Goal: Task Accomplishment & Management: Use online tool/utility

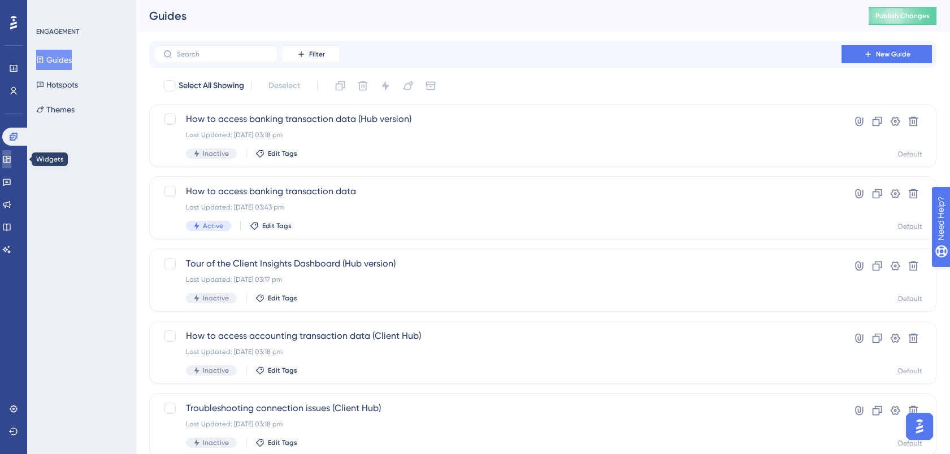
click at [11, 163] on icon at bounding box center [6, 159] width 9 height 9
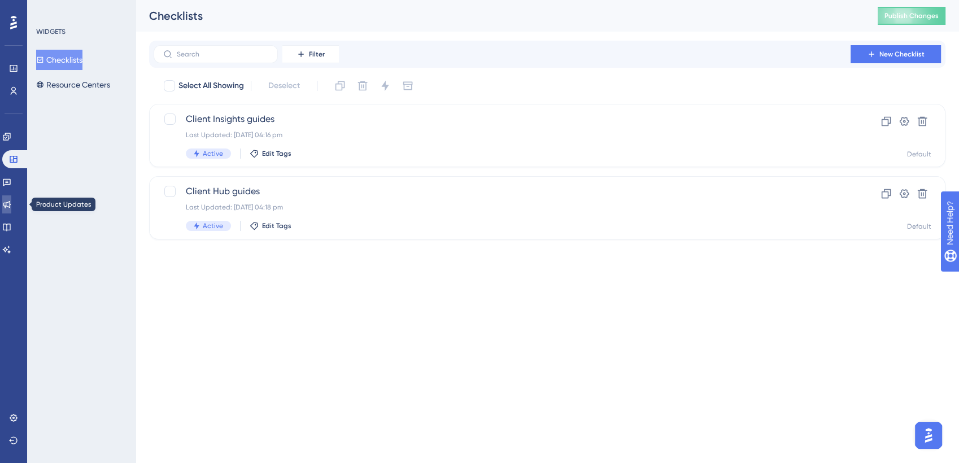
click at [11, 203] on icon at bounding box center [6, 204] width 9 height 9
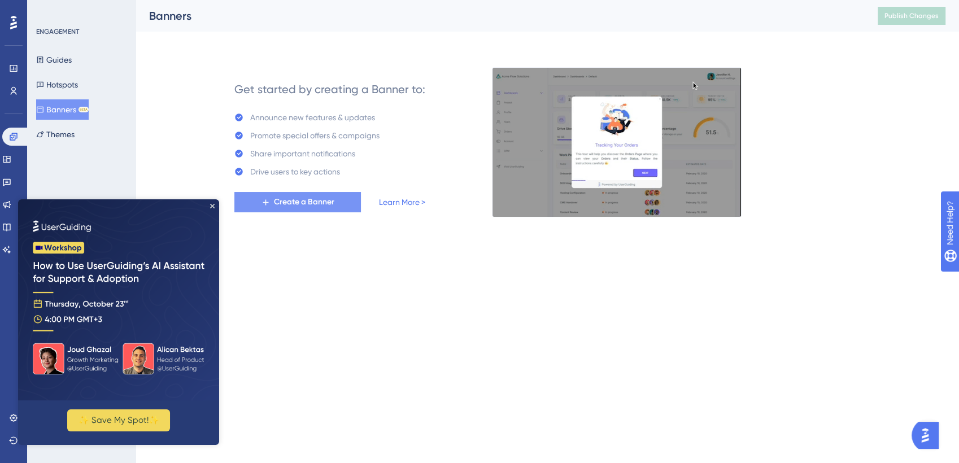
click at [337, 199] on button "Create a Banner" at bounding box center [297, 202] width 127 height 20
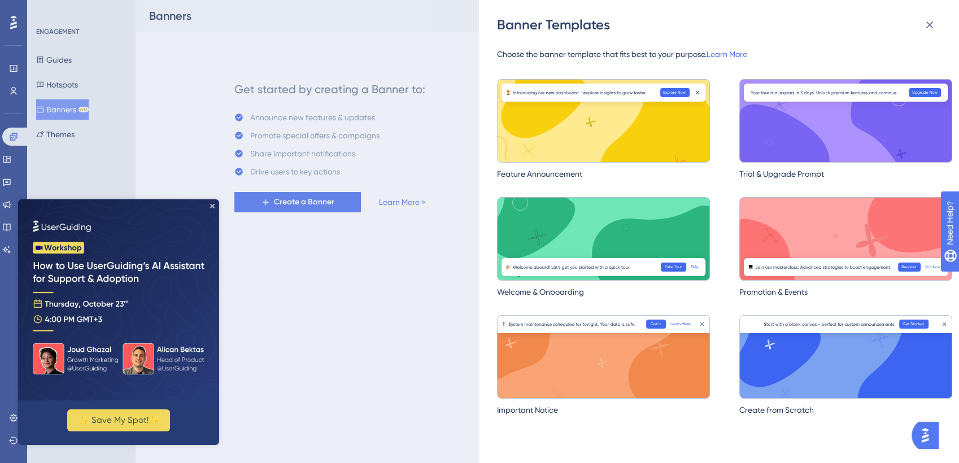
click at [212, 202] on img at bounding box center [118, 299] width 201 height 201
click at [211, 207] on icon "Close Preview" at bounding box center [212, 206] width 5 height 5
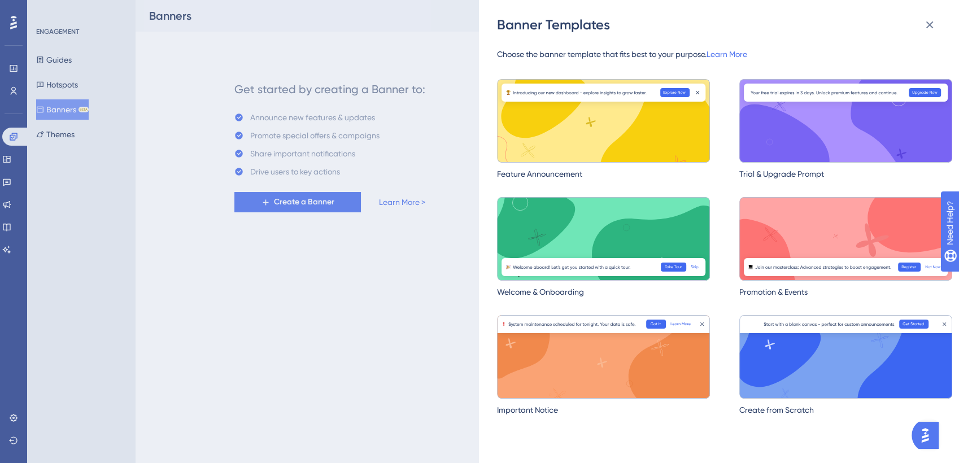
click at [293, 332] on div "Banner Templates Choose the banner template that fits best to your purpose. Lea…" at bounding box center [479, 231] width 959 height 463
